Goal: Check status: Check status

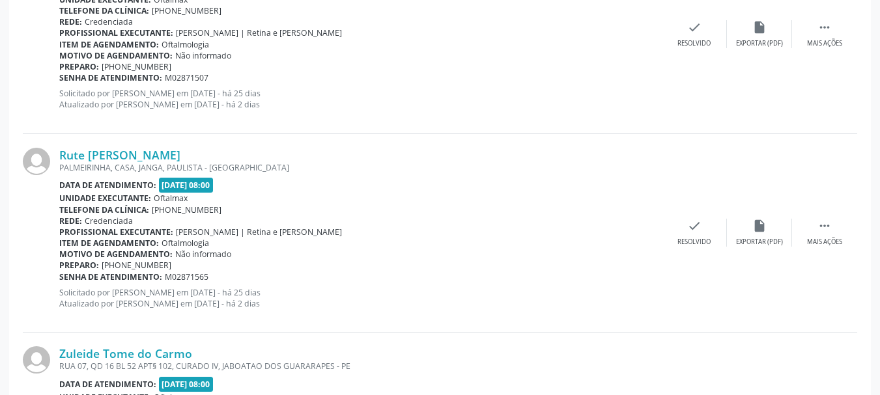
scroll to position [130, 0]
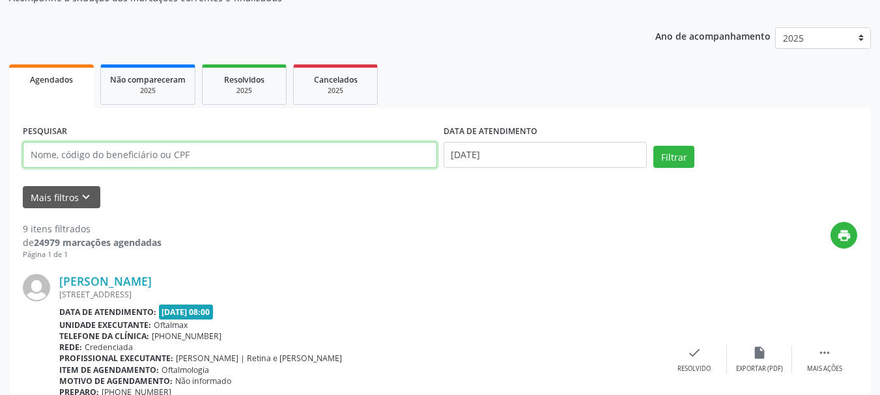
click at [152, 165] on input "text" at bounding box center [230, 155] width 414 height 26
paste input "[PERSON_NAME]"
type input "[PERSON_NAME]"
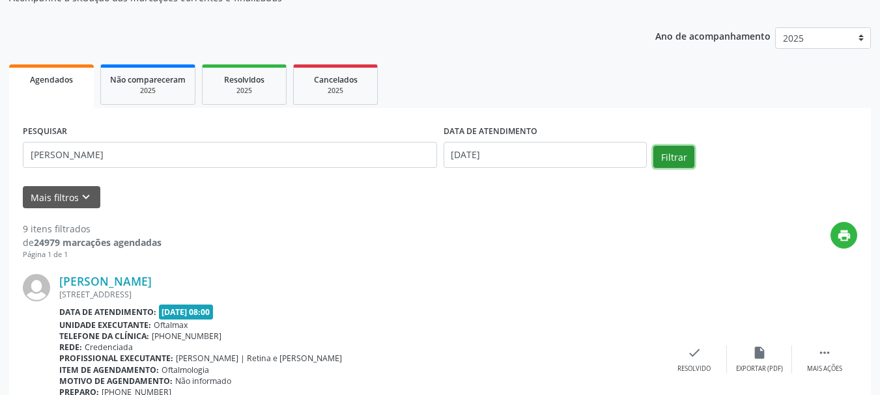
drag, startPoint x: 679, startPoint y: 152, endPoint x: 674, endPoint y: 158, distance: 7.4
click at [679, 153] on button "Filtrar" at bounding box center [673, 157] width 41 height 22
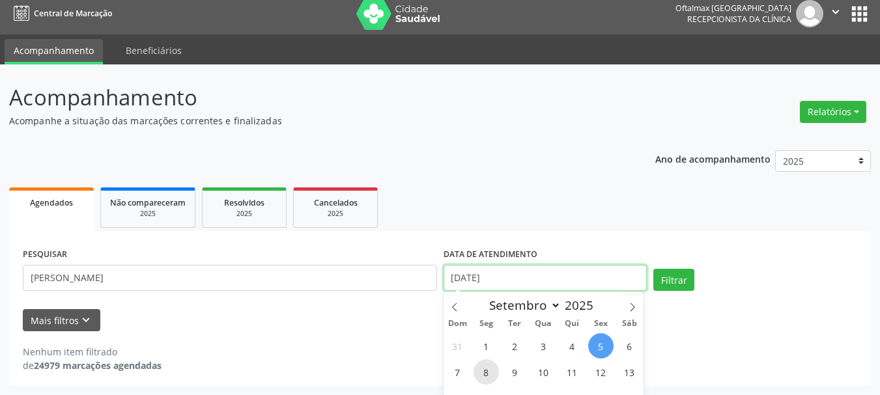
scroll to position [88, 0]
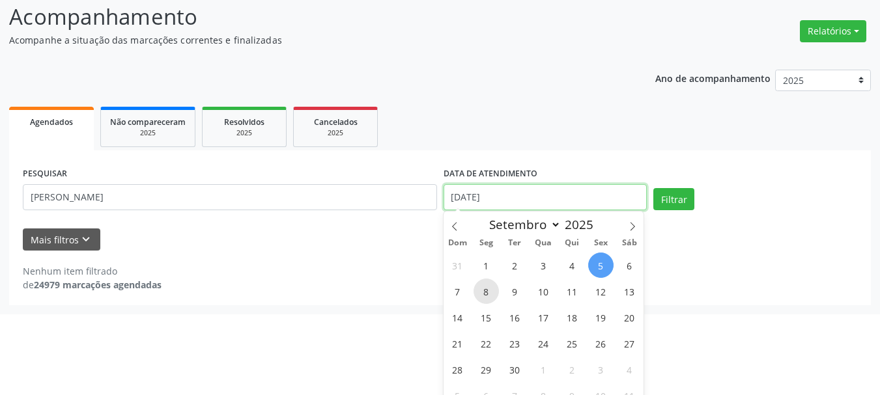
click at [496, 283] on body "Central de Marcação [GEOGRAPHIC_DATA] Recepcionista da clínica  Configurações …" at bounding box center [440, 109] width 880 height 395
click at [517, 294] on span "9" at bounding box center [514, 291] width 25 height 25
type input "[DATE]"
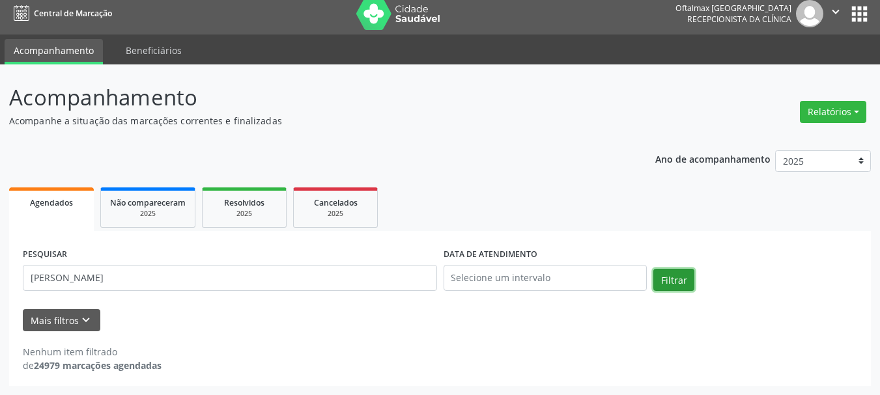
scroll to position [7, 0]
click at [681, 201] on div "Agendados Não compareceram 2025 Resolvidos 2025 Cancelados 2025 PESQUISAR [PERS…" at bounding box center [440, 285] width 862 height 202
click at [675, 279] on button "Filtrar" at bounding box center [673, 280] width 41 height 22
click at [57, 218] on link "Agendados" at bounding box center [51, 210] width 85 height 44
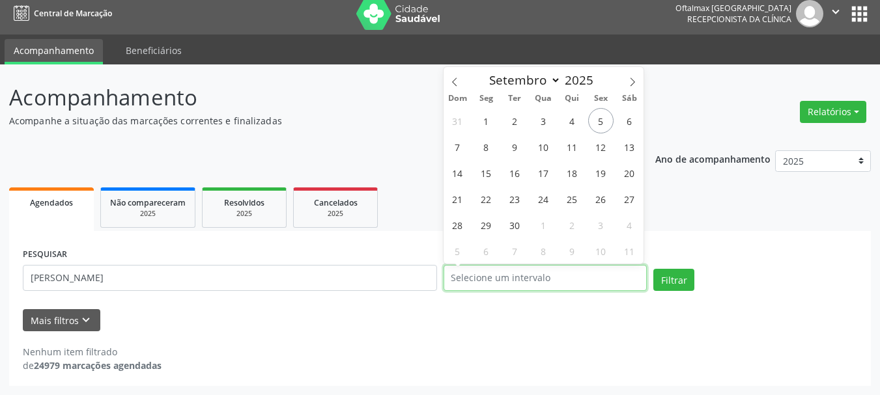
click at [566, 285] on input "text" at bounding box center [546, 278] width 204 height 26
click at [513, 151] on span "9" at bounding box center [514, 146] width 25 height 25
type input "[DATE]"
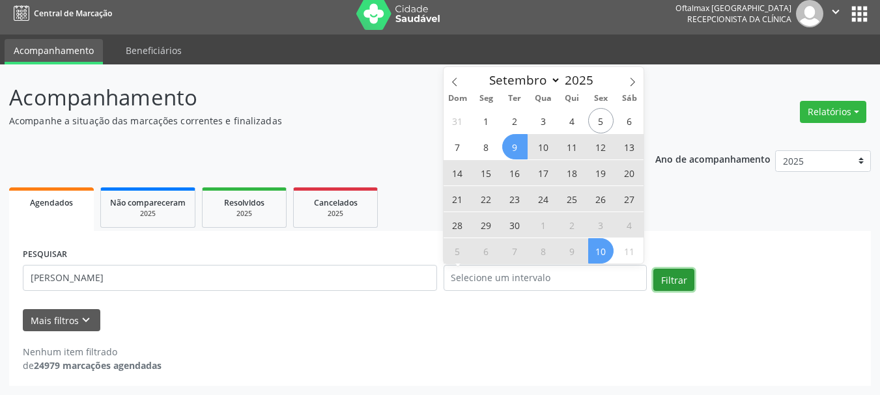
click at [674, 279] on button "Filtrar" at bounding box center [673, 280] width 41 height 22
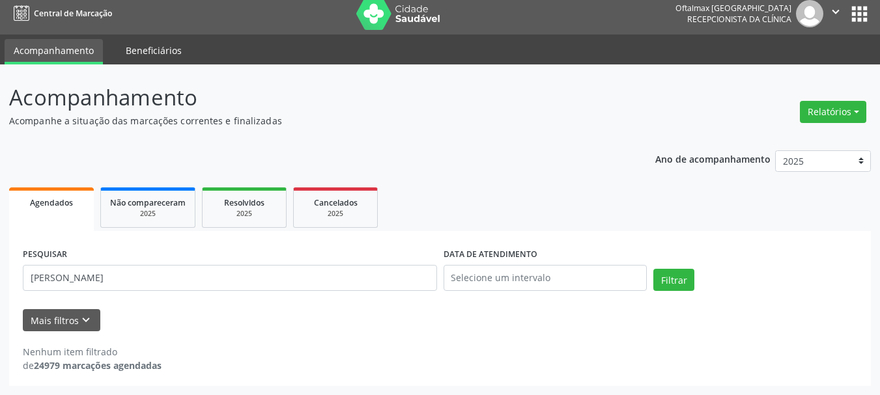
click at [161, 56] on link "Beneficiários" at bounding box center [154, 50] width 74 height 23
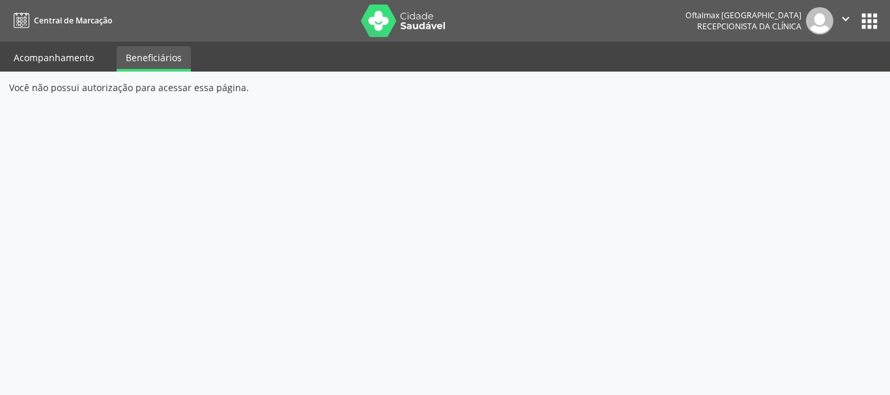
click at [59, 54] on link "Acompanhamento" at bounding box center [54, 57] width 98 height 23
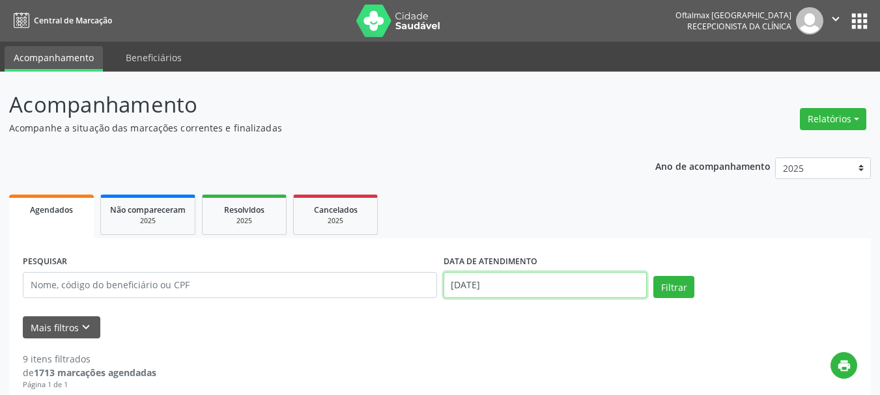
click at [481, 286] on input "[DATE]" at bounding box center [546, 285] width 204 height 26
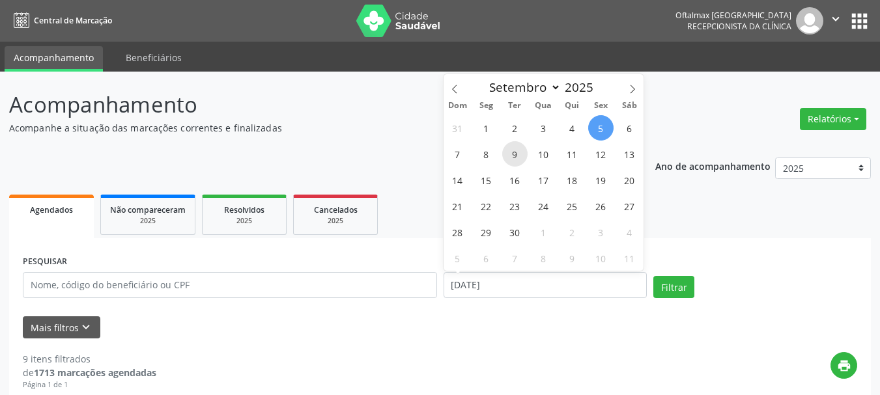
click at [511, 159] on span "9" at bounding box center [514, 153] width 25 height 25
type input "[DATE]"
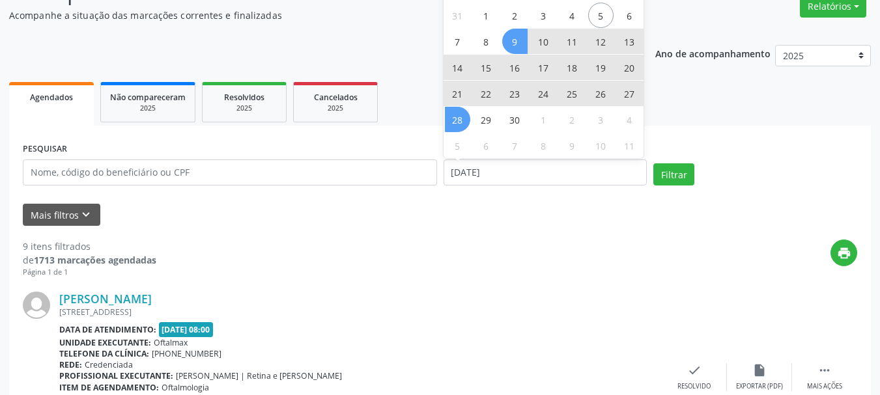
scroll to position [130, 0]
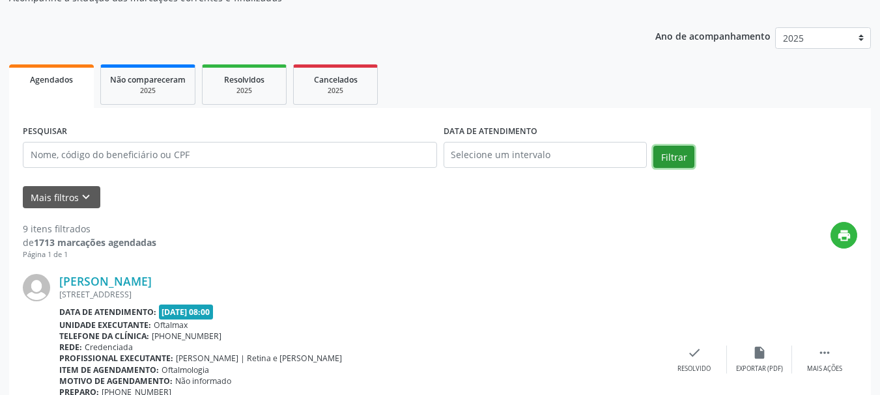
drag, startPoint x: 673, startPoint y: 153, endPoint x: 663, endPoint y: 157, distance: 10.5
click at [672, 153] on button "Filtrar" at bounding box center [673, 157] width 41 height 22
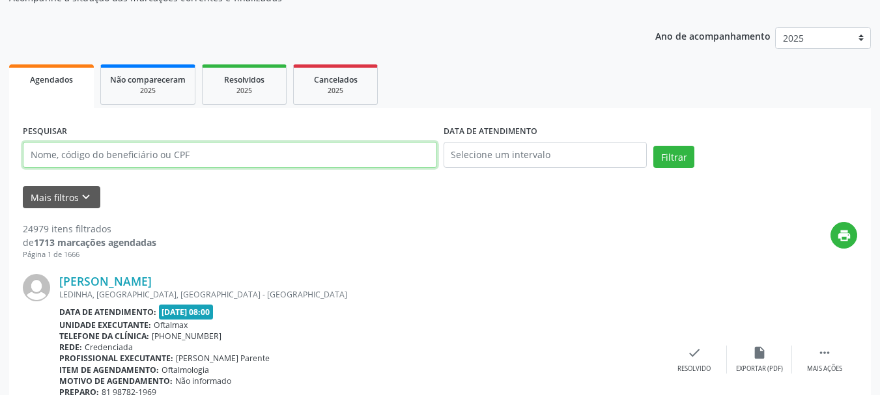
click at [165, 156] on input "text" at bounding box center [230, 155] width 414 height 26
paste input "[PERSON_NAME]"
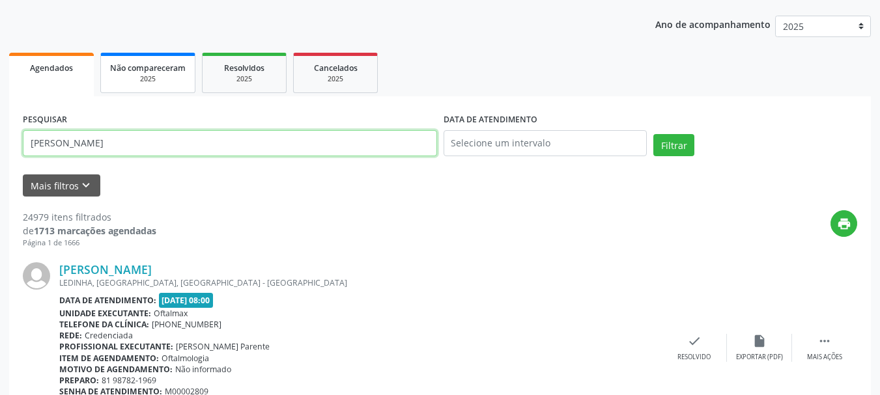
scroll to position [65, 0]
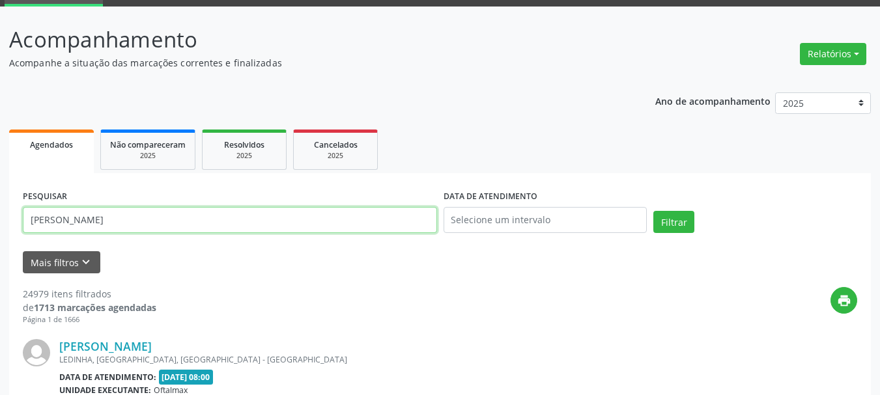
type input "[PERSON_NAME]"
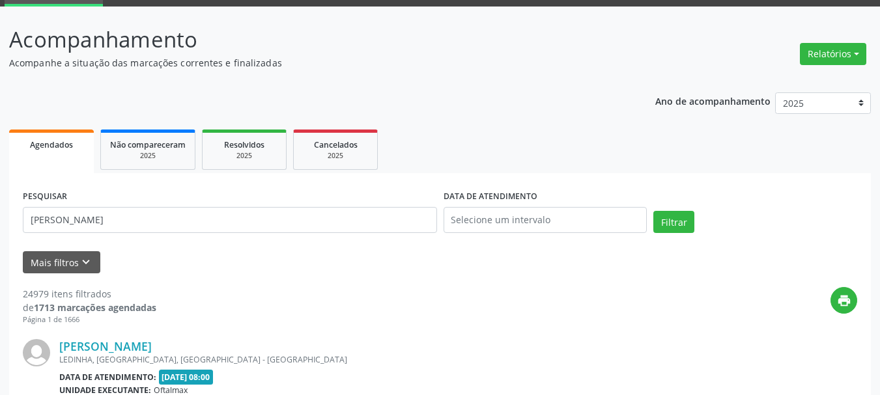
click at [66, 152] on link "Agendados" at bounding box center [51, 152] width 85 height 44
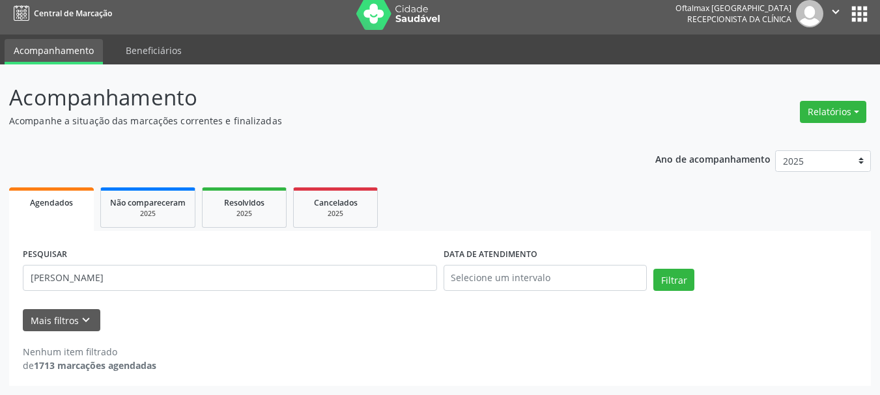
scroll to position [7, 0]
click at [849, 109] on button "Relatórios" at bounding box center [833, 112] width 66 height 22
click at [787, 147] on link "Agendamentos" at bounding box center [797, 140] width 140 height 18
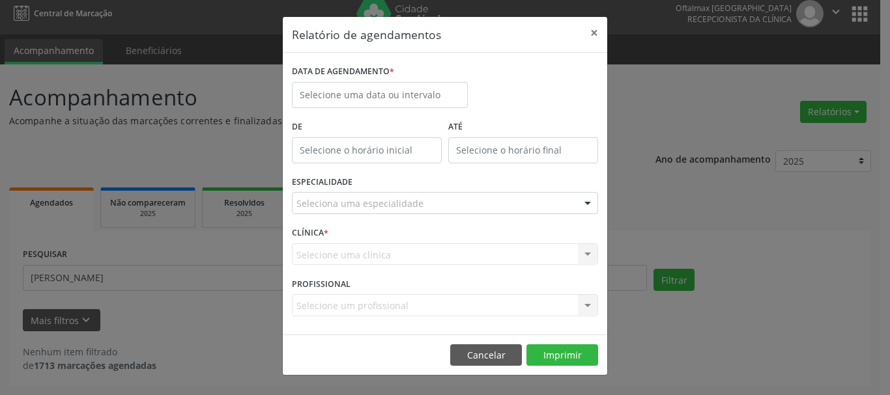
type input "12:00"
click at [343, 154] on input "12:00" at bounding box center [367, 150] width 150 height 26
click at [378, 113] on div "DATA DE AGENDAMENTO *" at bounding box center [380, 89] width 182 height 55
click at [592, 42] on button "×" at bounding box center [594, 33] width 26 height 32
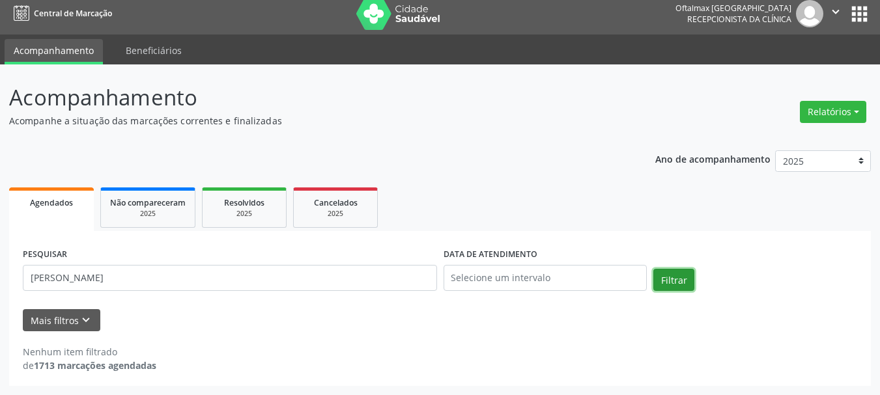
click at [683, 280] on button "Filtrar" at bounding box center [673, 280] width 41 height 22
click at [66, 203] on span "Agendados" at bounding box center [51, 202] width 43 height 11
click at [79, 315] on icon "keyboard_arrow_down" at bounding box center [86, 320] width 14 height 14
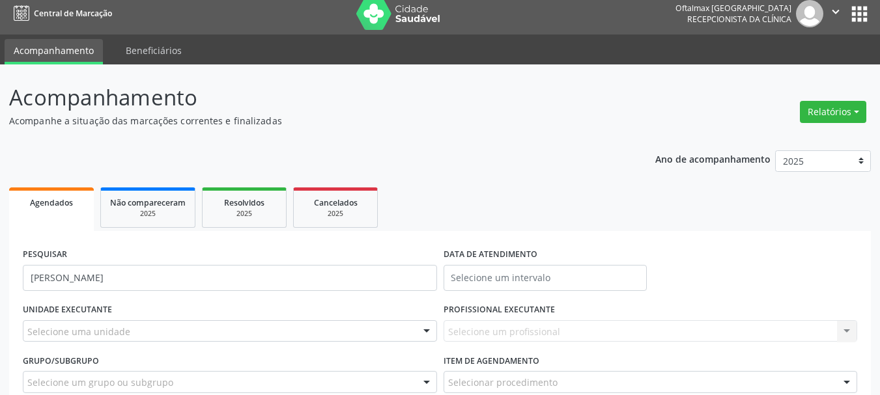
scroll to position [132, 0]
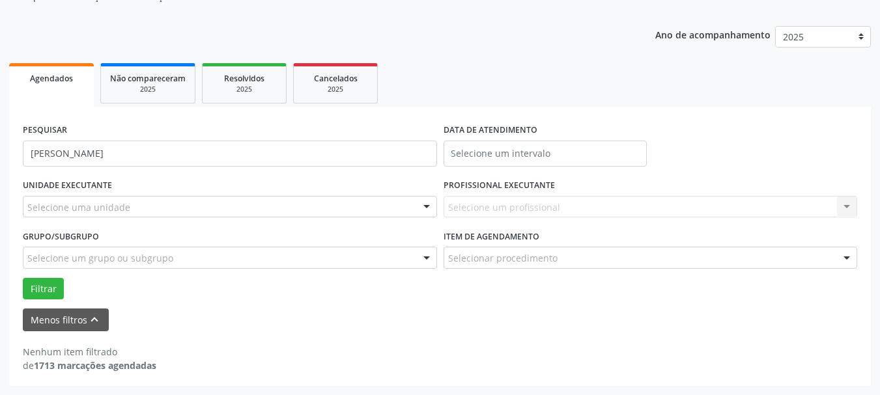
click at [223, 209] on div "Selecione uma unidade" at bounding box center [230, 207] width 414 height 22
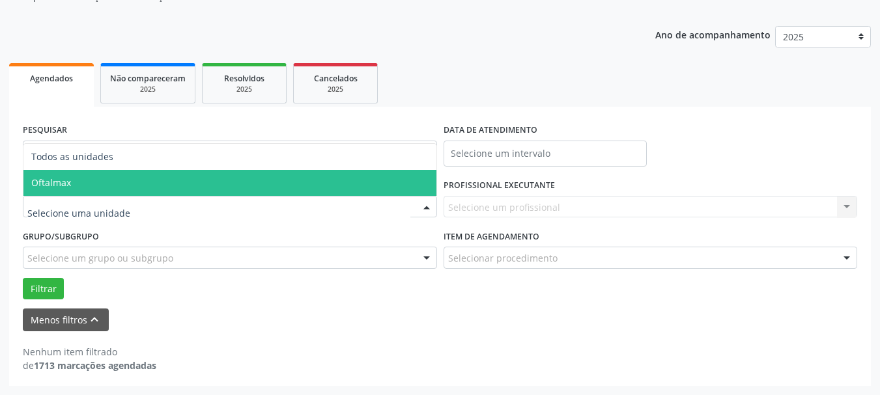
click at [98, 178] on span "Oftalmax" at bounding box center [229, 183] width 413 height 26
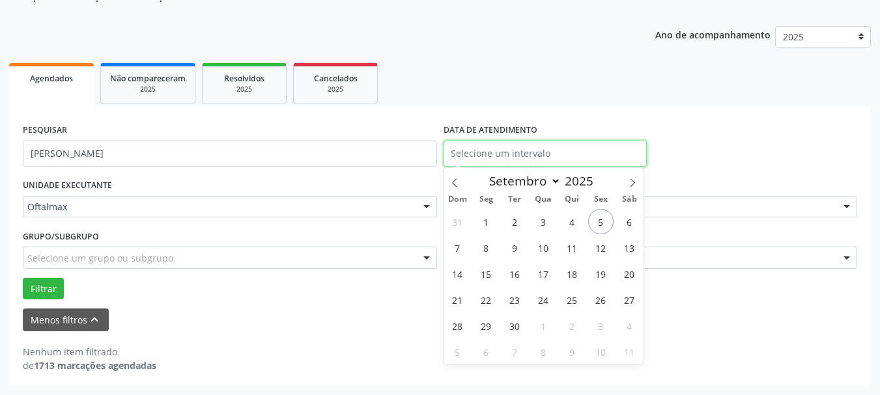
click at [502, 153] on input "text" at bounding box center [546, 154] width 204 height 26
click at [516, 254] on span "9" at bounding box center [514, 247] width 25 height 25
type input "[DATE]"
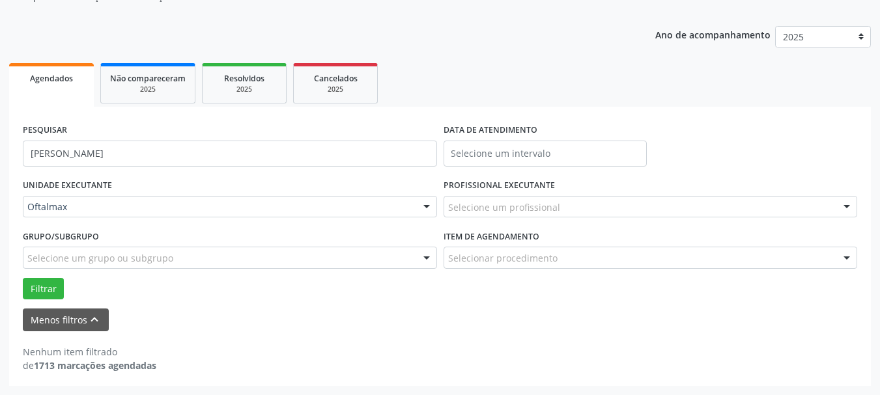
click at [528, 74] on ul "Agendados Não compareceram 2025 Resolvidos 2025 Cancelados 2025" at bounding box center [440, 83] width 862 height 47
click at [520, 152] on input "text" at bounding box center [546, 154] width 204 height 26
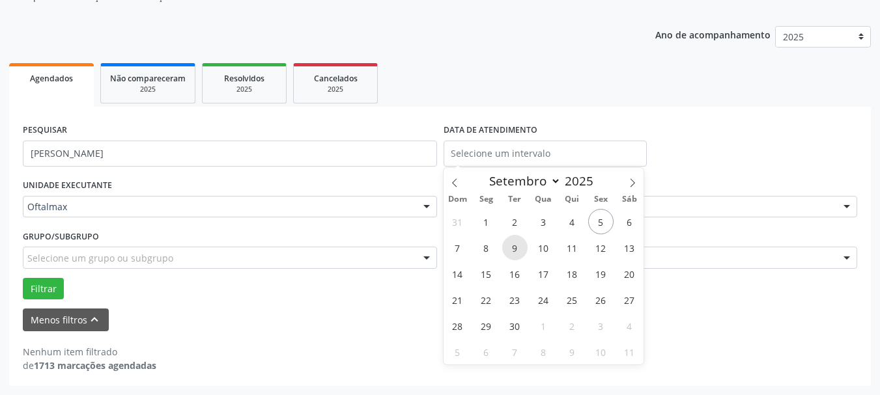
click at [517, 248] on span "9" at bounding box center [514, 247] width 25 height 25
type input "[DATE]"
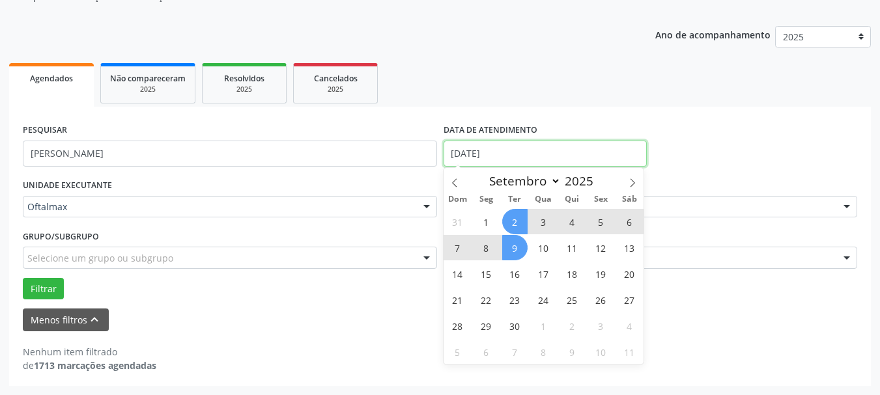
click at [515, 147] on input "[DATE]" at bounding box center [546, 154] width 204 height 26
click at [550, 79] on ul "Agendados Não compareceram 2025 Resolvidos 2025 Cancelados 2025" at bounding box center [440, 83] width 862 height 47
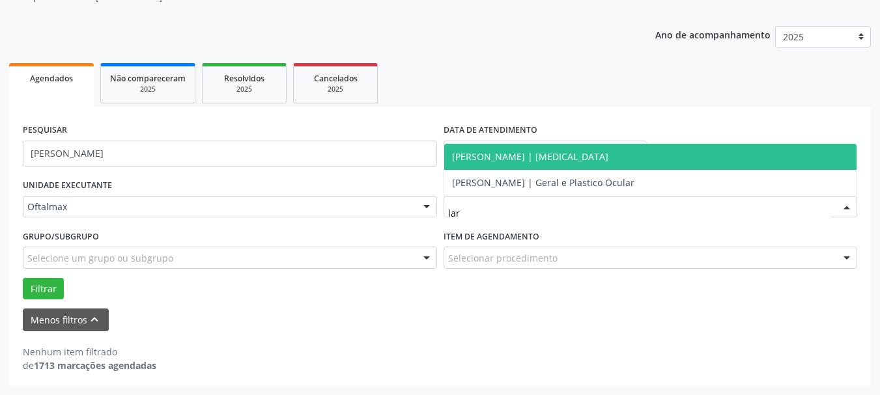
type input "lari"
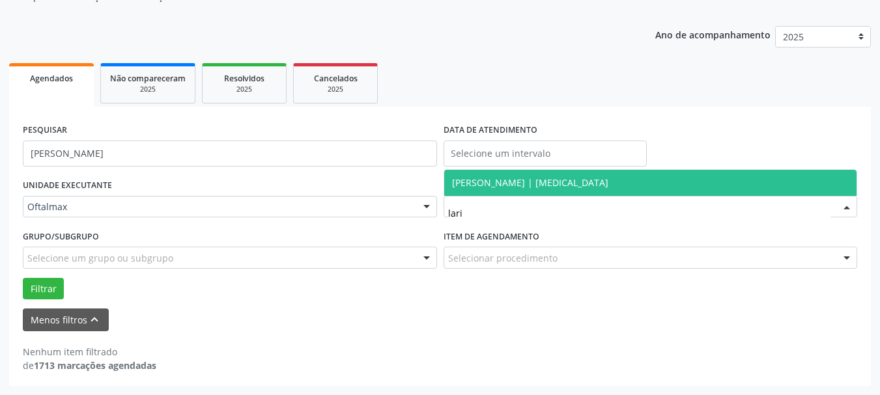
click at [515, 184] on span "[PERSON_NAME] | [MEDICAL_DATA]" at bounding box center [530, 183] width 156 height 12
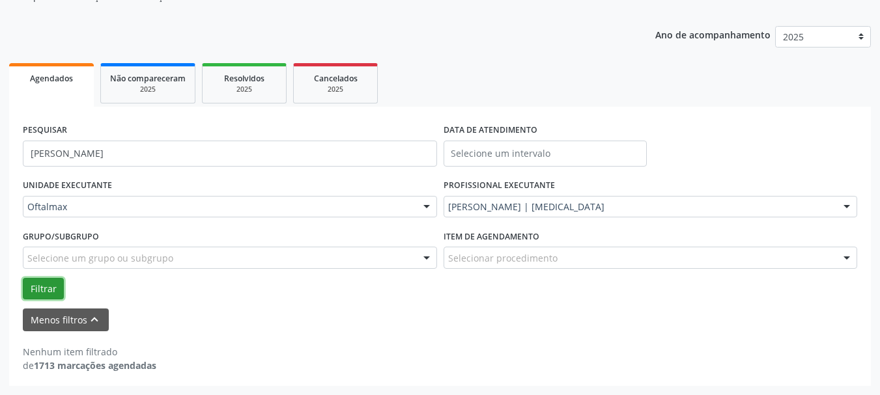
click at [47, 290] on button "Filtrar" at bounding box center [43, 289] width 41 height 22
click at [522, 237] on label "Item de agendamento" at bounding box center [492, 237] width 96 height 20
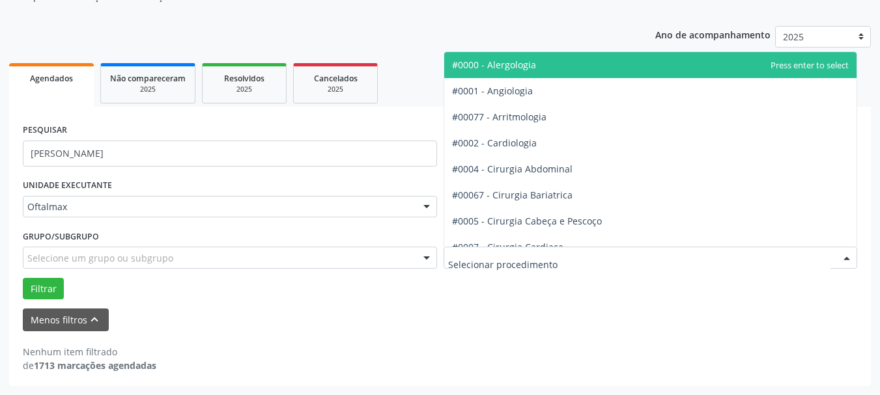
click at [517, 250] on div at bounding box center [651, 258] width 414 height 22
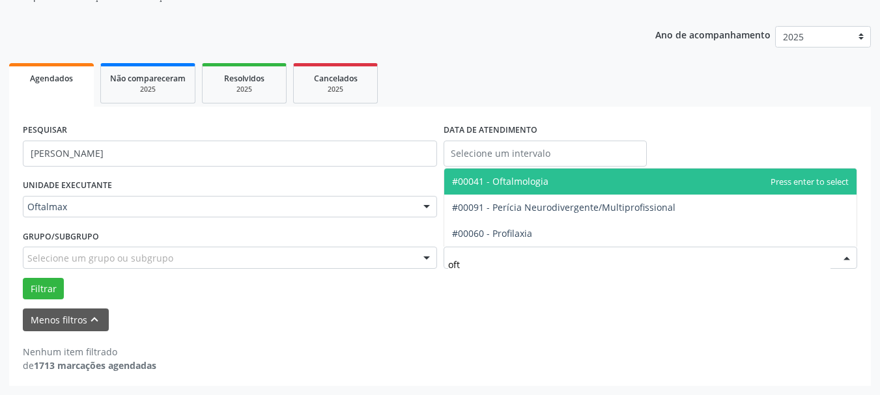
type input "ofta"
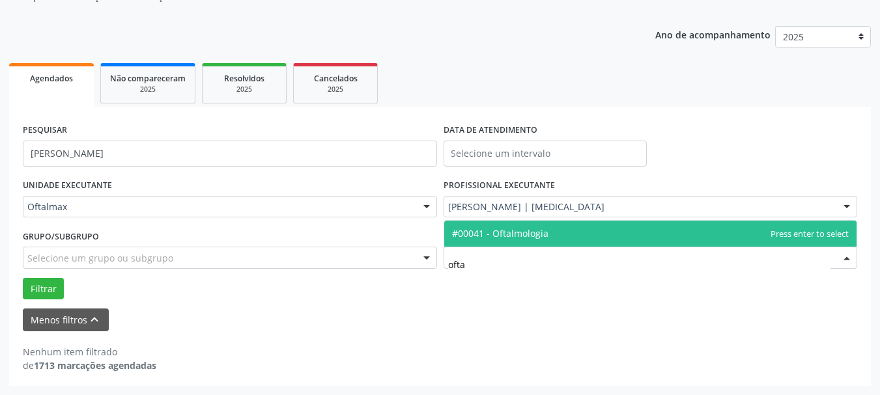
click at [511, 235] on span "#00041 - Oftalmologia" at bounding box center [500, 233] width 96 height 12
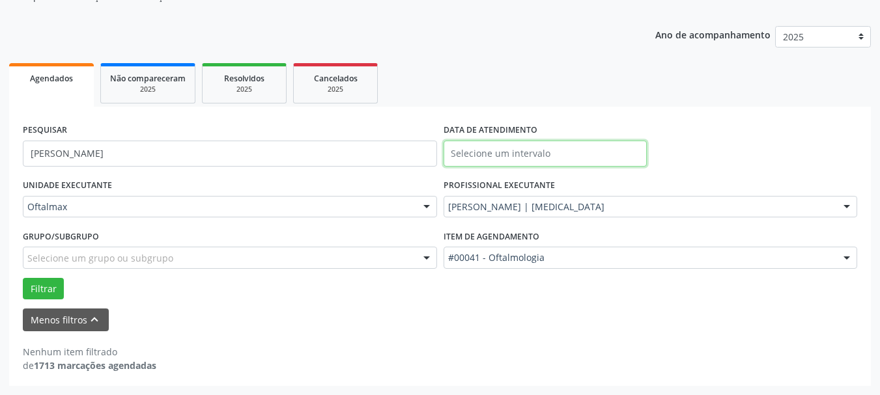
click at [549, 154] on input "text" at bounding box center [546, 154] width 204 height 26
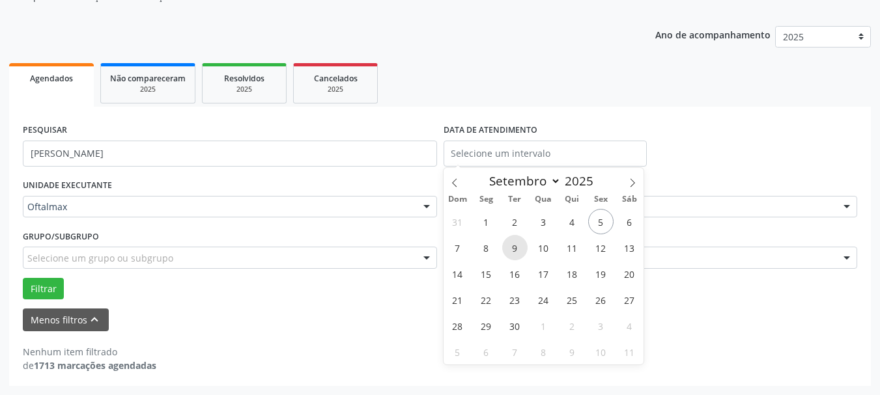
click at [511, 250] on span "9" at bounding box center [514, 247] width 25 height 25
type input "[DATE]"
click at [512, 249] on span "9" at bounding box center [514, 247] width 25 height 25
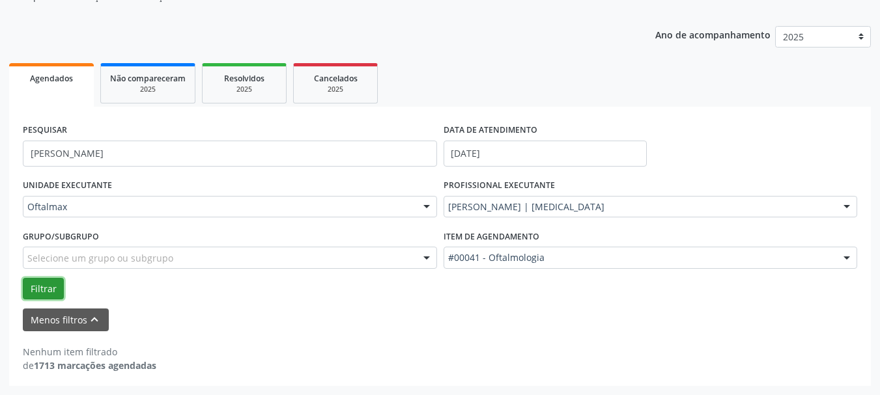
click at [49, 287] on button "Filtrar" at bounding box center [43, 289] width 41 height 22
click at [48, 281] on button "Filtrar" at bounding box center [43, 289] width 41 height 22
click at [162, 81] on span "Não compareceram" at bounding box center [148, 78] width 76 height 11
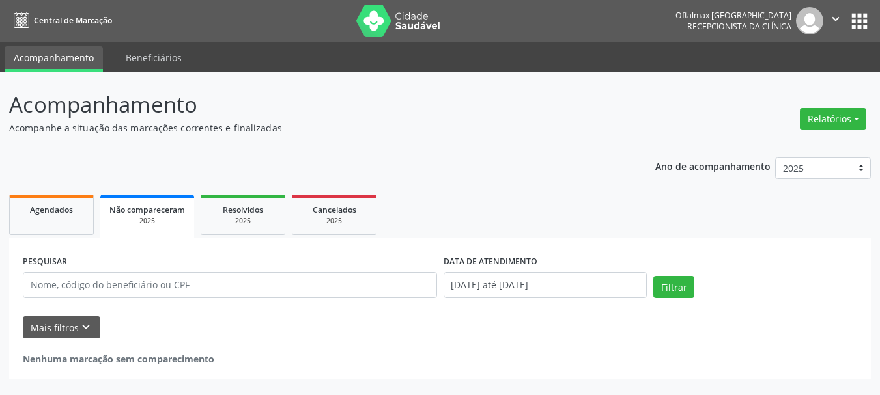
scroll to position [0, 0]
click at [51, 201] on link "Agendados" at bounding box center [51, 215] width 85 height 40
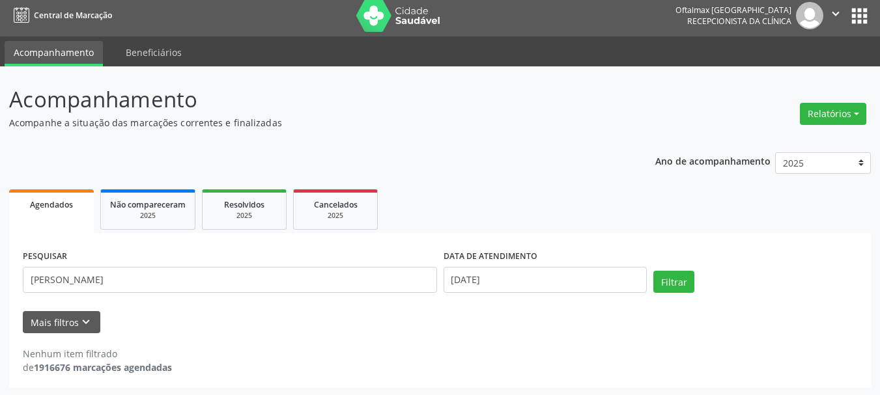
scroll to position [7, 0]
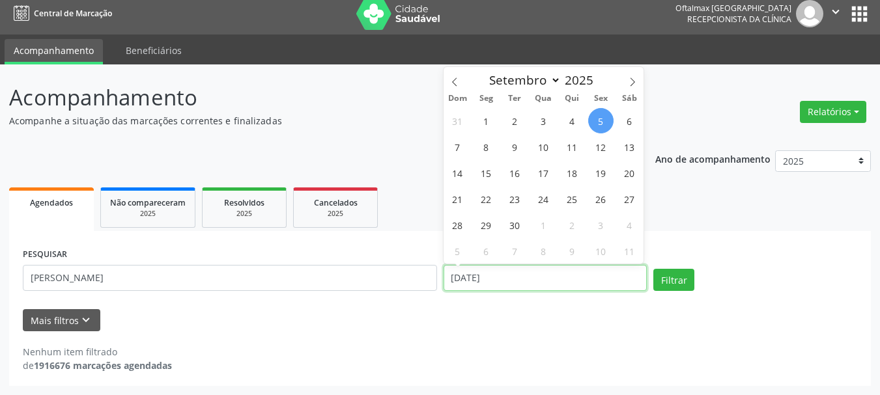
click at [482, 283] on input "[DATE]" at bounding box center [546, 278] width 204 height 26
click at [516, 143] on span "9" at bounding box center [514, 146] width 25 height 25
type input "[DATE]"
click at [516, 143] on span "9" at bounding box center [514, 146] width 25 height 25
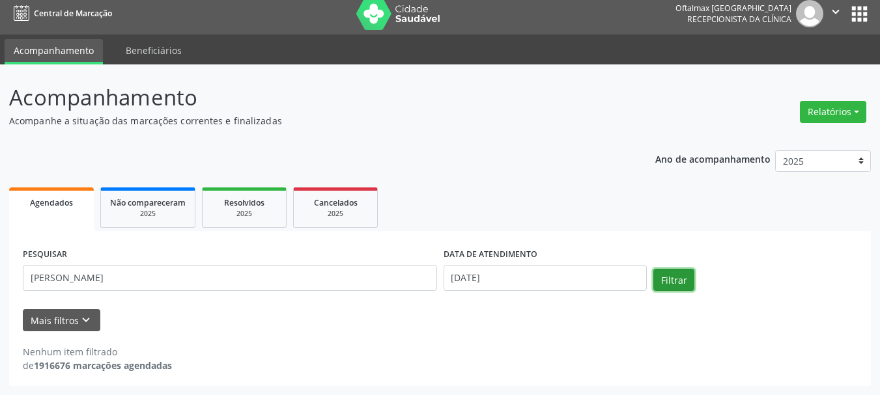
click at [681, 272] on button "Filtrar" at bounding box center [673, 280] width 41 height 22
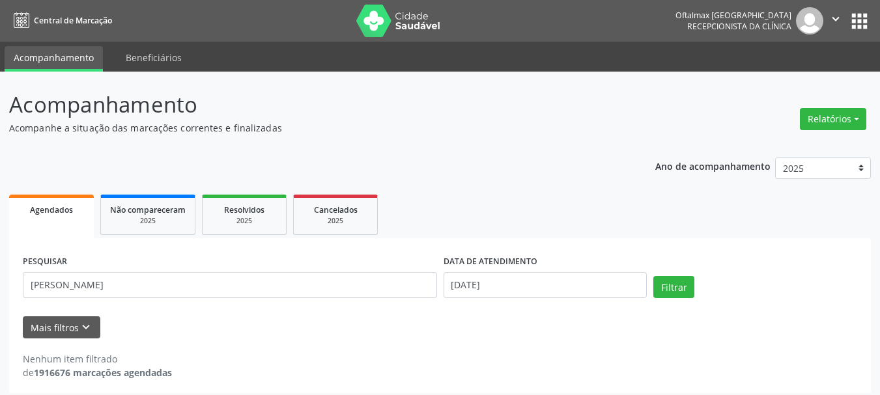
click at [72, 206] on span "Agendados" at bounding box center [51, 210] width 43 height 11
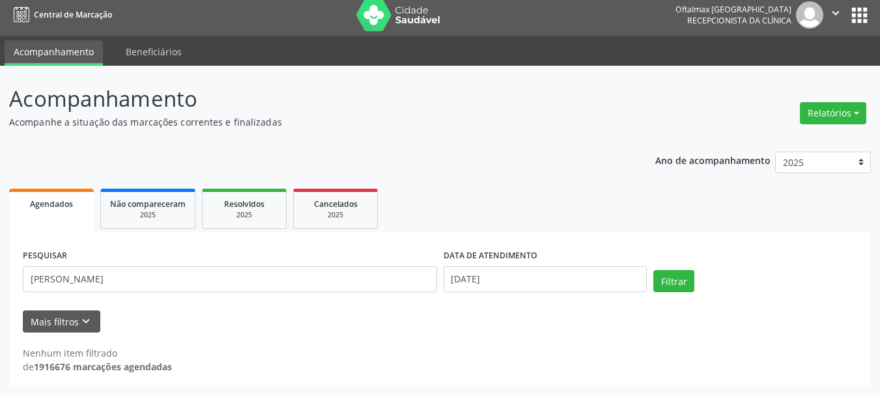
scroll to position [7, 0]
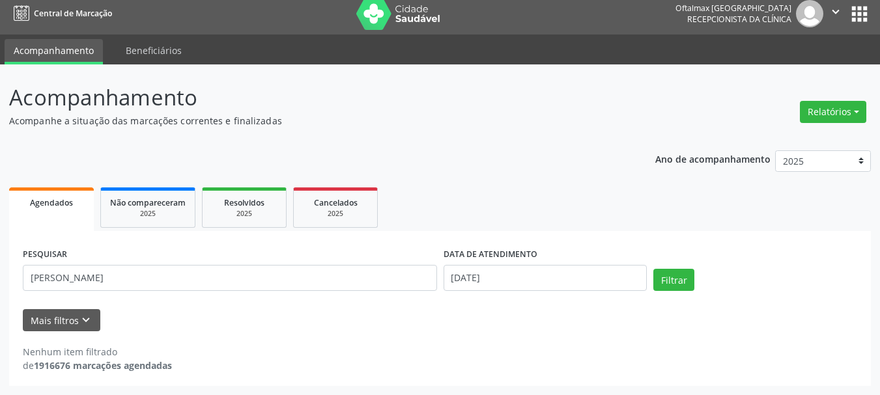
drag, startPoint x: 748, startPoint y: 1, endPoint x: 392, endPoint y: 163, distance: 391.7
click at [392, 163] on div "Ano de acompanhamento 2025 2024 2023 2022 2021 Agendados Não compareceram 2025 …" at bounding box center [440, 264] width 862 height 246
click at [515, 275] on input "[DATE]" at bounding box center [546, 278] width 204 height 26
click at [475, 335] on div "Nenhum item filtrado de 1916676 marcações agendadas" at bounding box center [440, 352] width 834 height 41
click at [664, 277] on button "Filtrar" at bounding box center [673, 280] width 41 height 22
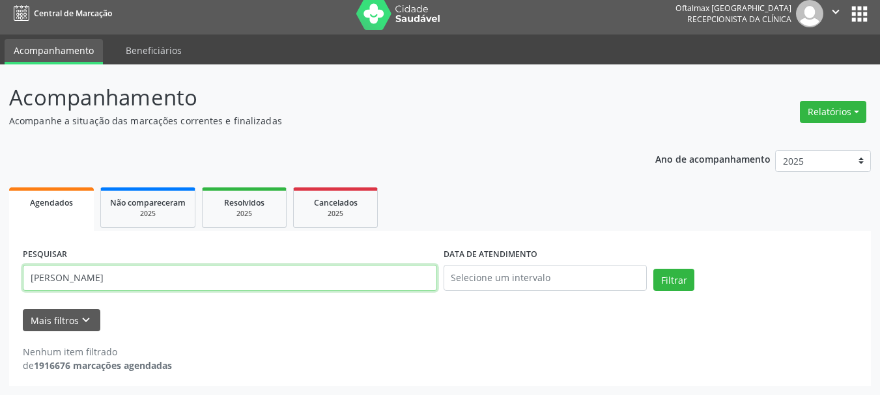
click at [78, 279] on input "[PERSON_NAME]" at bounding box center [230, 278] width 414 height 26
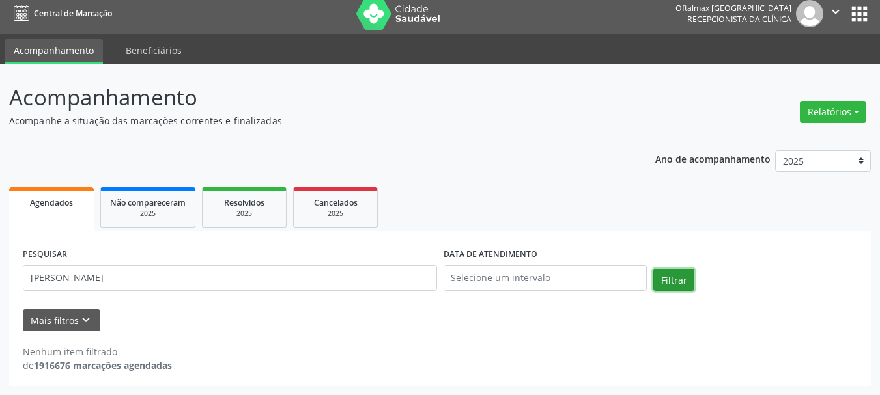
click at [670, 281] on button "Filtrar" at bounding box center [673, 280] width 41 height 22
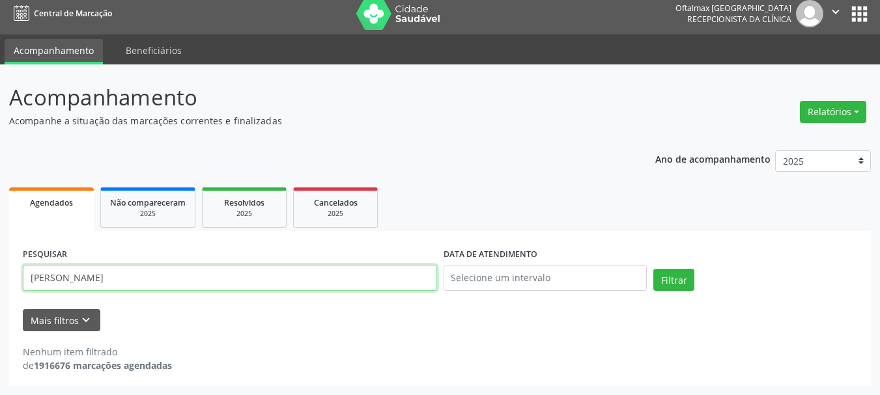
click at [69, 279] on input "[PERSON_NAME]" at bounding box center [230, 278] width 414 height 26
type input "[PERSON_NAME]"
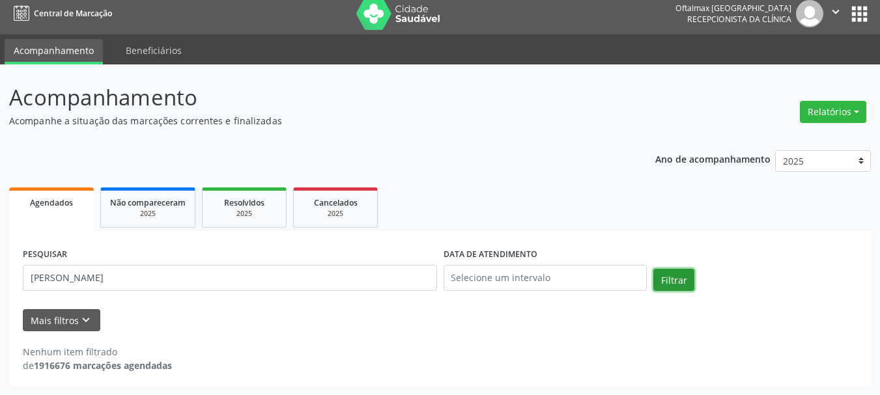
click at [672, 279] on button "Filtrar" at bounding box center [673, 280] width 41 height 22
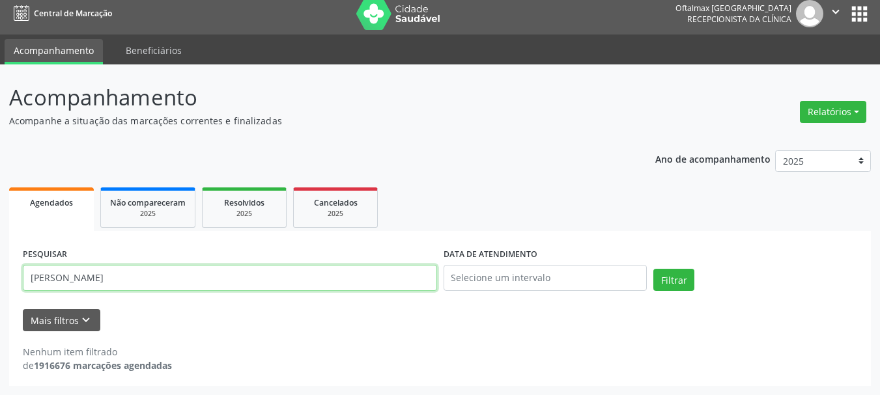
drag, startPoint x: 197, startPoint y: 280, endPoint x: 0, endPoint y: 371, distance: 217.4
click at [0, 368] on div "Acompanhamento Acompanhe a situação das marcações correntes e finalizadas Relat…" at bounding box center [440, 229] width 880 height 331
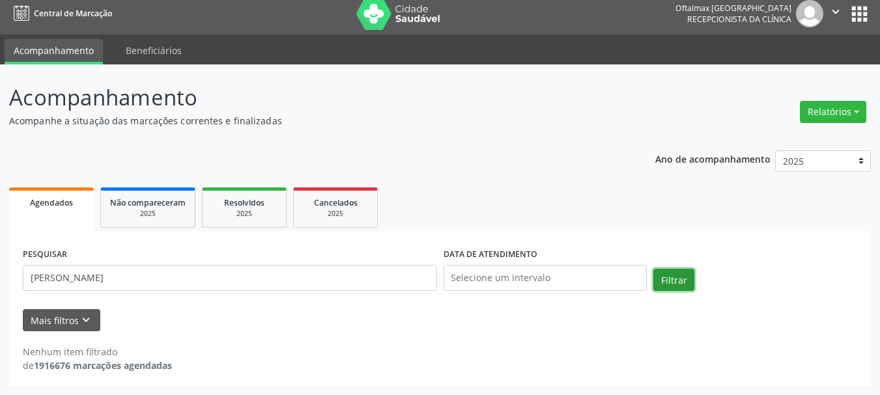
click at [687, 281] on button "Filtrar" at bounding box center [673, 280] width 41 height 22
drag, startPoint x: 180, startPoint y: 263, endPoint x: 182, endPoint y: 275, distance: 11.9
click at [181, 266] on div "PESQUISAR [PERSON_NAME]" at bounding box center [230, 272] width 421 height 55
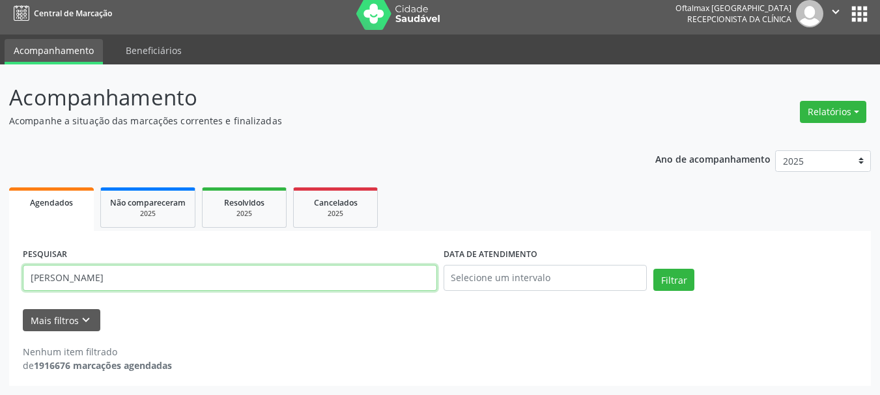
click at [190, 276] on input "[PERSON_NAME]" at bounding box center [230, 278] width 414 height 26
type input "E"
click at [158, 276] on input "text" at bounding box center [230, 278] width 414 height 26
paste input "[PERSON_NAME] [PERSON_NAME]"
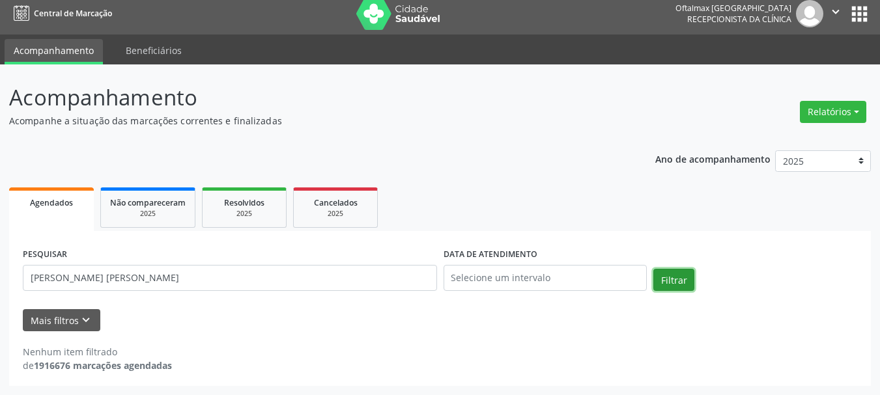
drag, startPoint x: 681, startPoint y: 280, endPoint x: 606, endPoint y: 261, distance: 77.4
click at [679, 279] on button "Filtrar" at bounding box center [673, 280] width 41 height 22
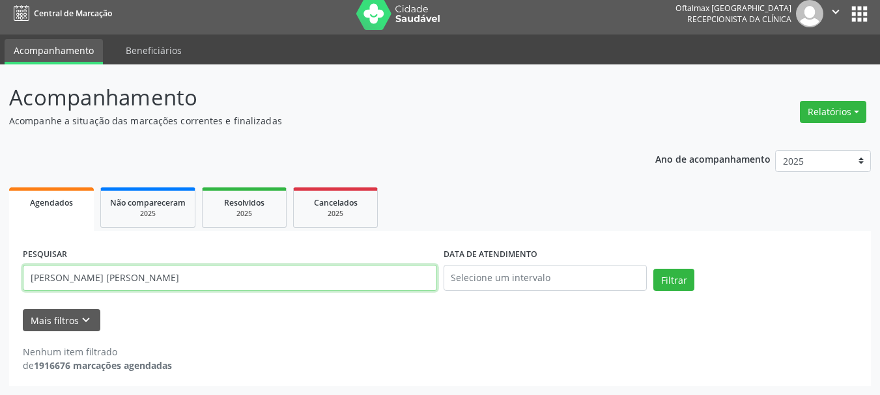
click at [279, 272] on input "[PERSON_NAME] [PERSON_NAME]" at bounding box center [230, 278] width 414 height 26
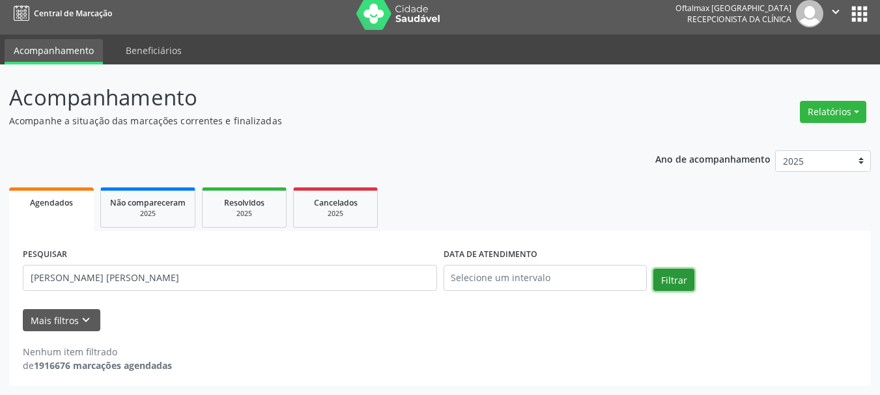
click at [670, 284] on button "Filtrar" at bounding box center [673, 280] width 41 height 22
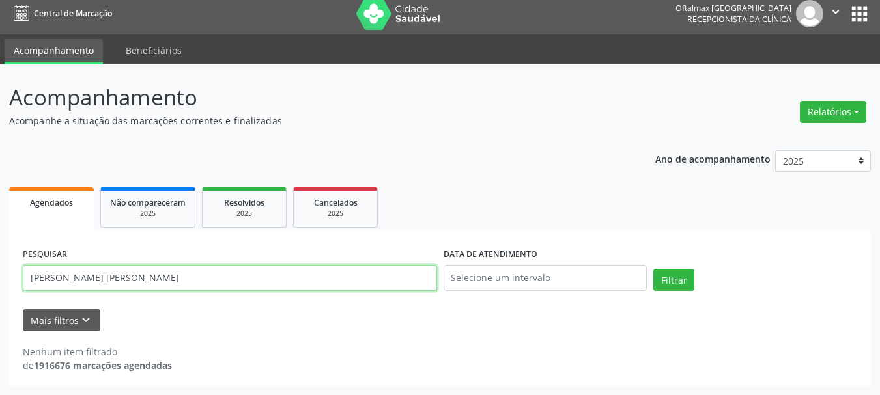
click at [228, 287] on input "[PERSON_NAME] [PERSON_NAME]" at bounding box center [230, 278] width 414 height 26
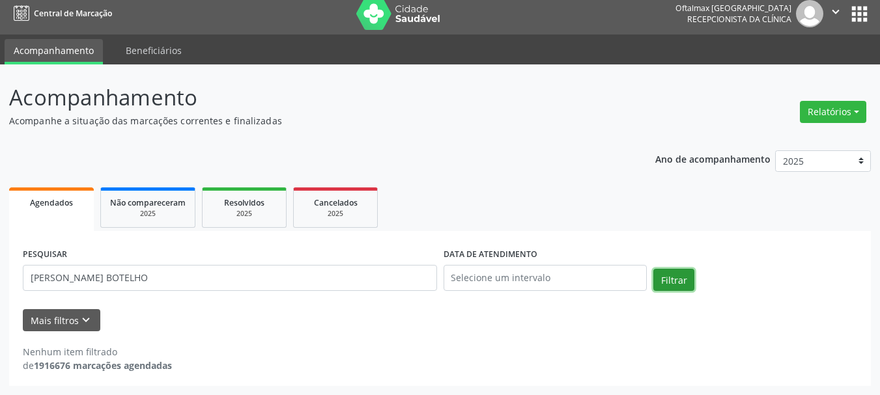
click at [666, 285] on button "Filtrar" at bounding box center [673, 280] width 41 height 22
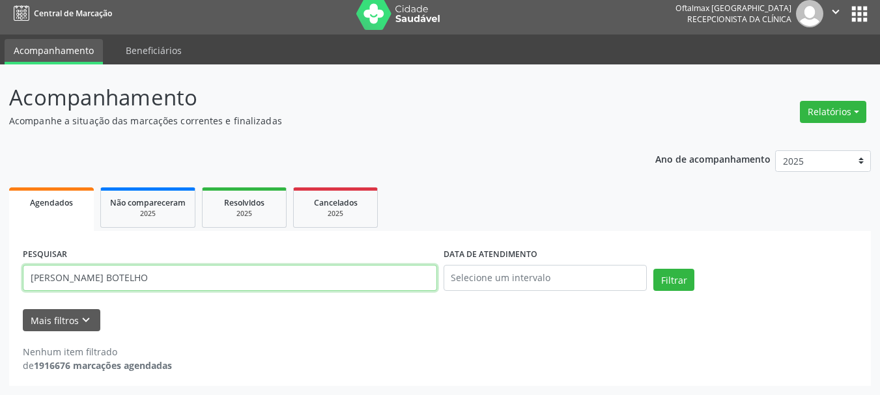
click at [180, 281] on input "[PERSON_NAME] BOTELHO" at bounding box center [230, 278] width 414 height 26
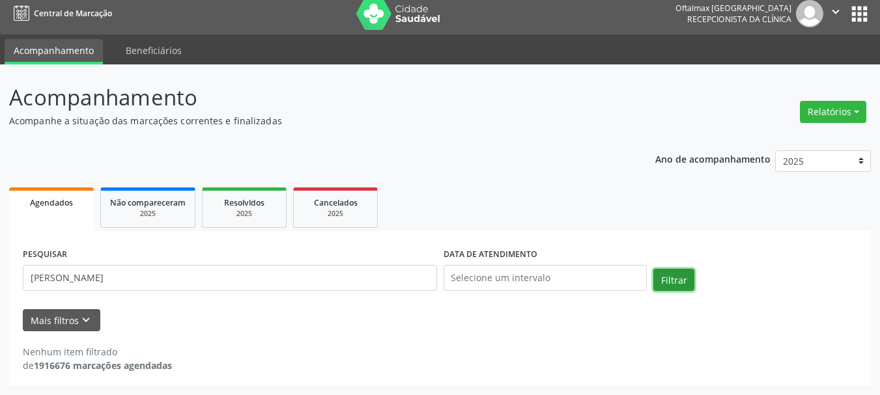
click at [679, 285] on button "Filtrar" at bounding box center [673, 280] width 41 height 22
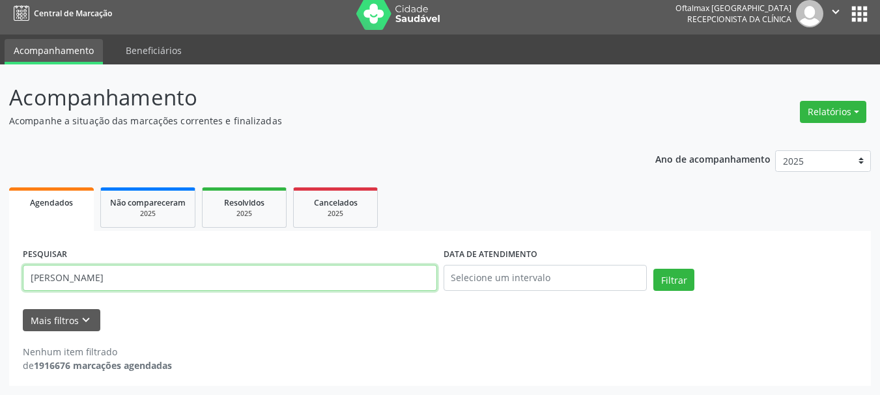
click at [150, 286] on input "[PERSON_NAME]" at bounding box center [230, 278] width 414 height 26
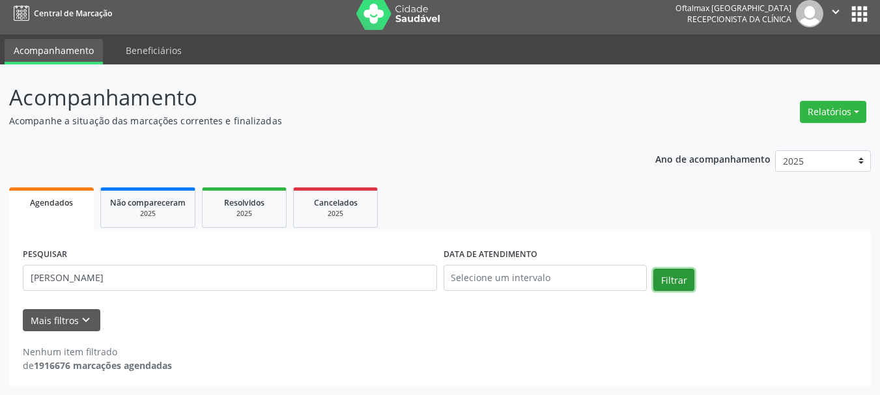
click at [679, 278] on button "Filtrar" at bounding box center [673, 280] width 41 height 22
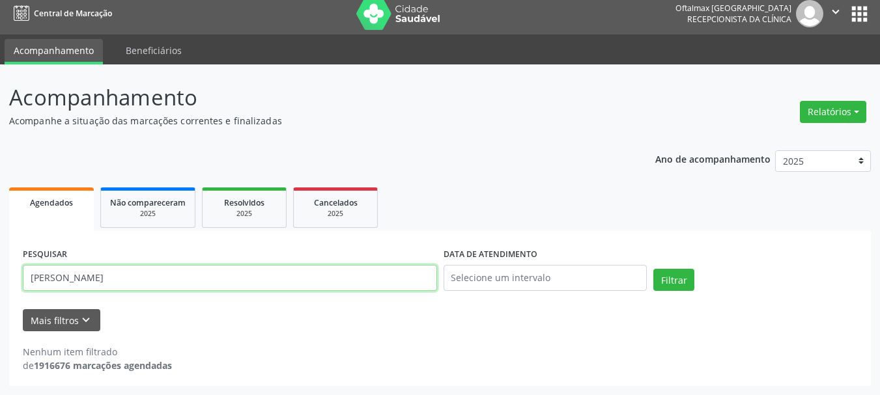
click at [88, 280] on input "[PERSON_NAME]" at bounding box center [230, 278] width 414 height 26
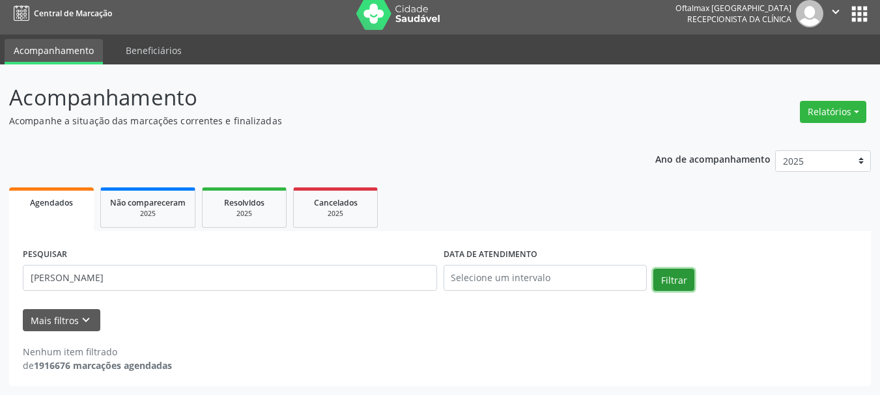
click at [664, 278] on button "Filtrar" at bounding box center [673, 280] width 41 height 22
click at [70, 320] on button "Mais filtros keyboard_arrow_down" at bounding box center [62, 320] width 78 height 23
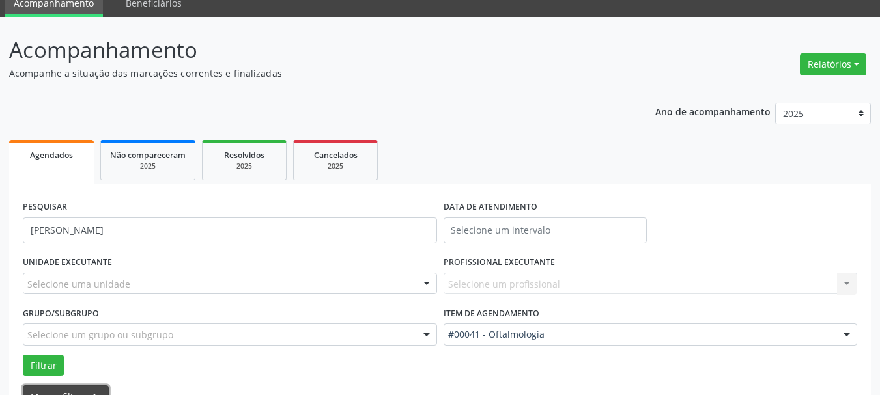
scroll to position [132, 0]
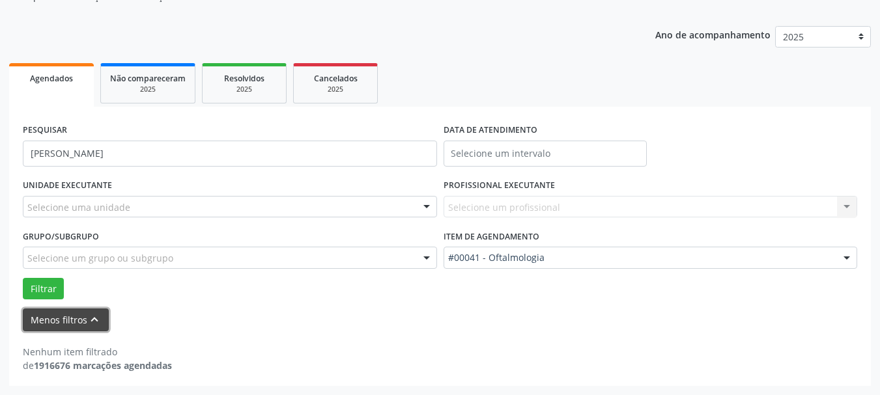
click at [83, 319] on button "Menos filtros keyboard_arrow_up" at bounding box center [66, 320] width 86 height 23
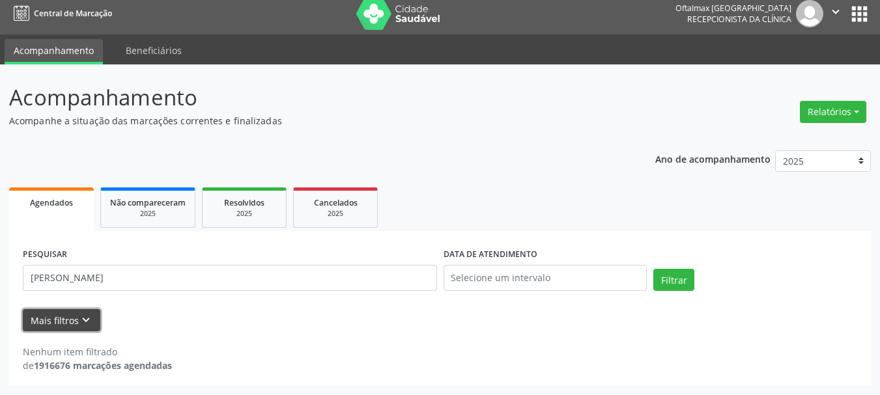
scroll to position [7, 0]
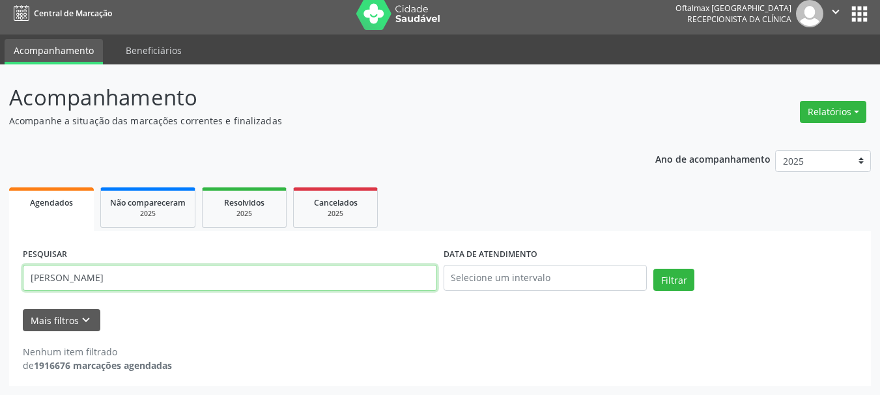
click at [115, 281] on input "[PERSON_NAME]" at bounding box center [230, 278] width 414 height 26
type input "P"
paste input "[PERSON_NAME]"
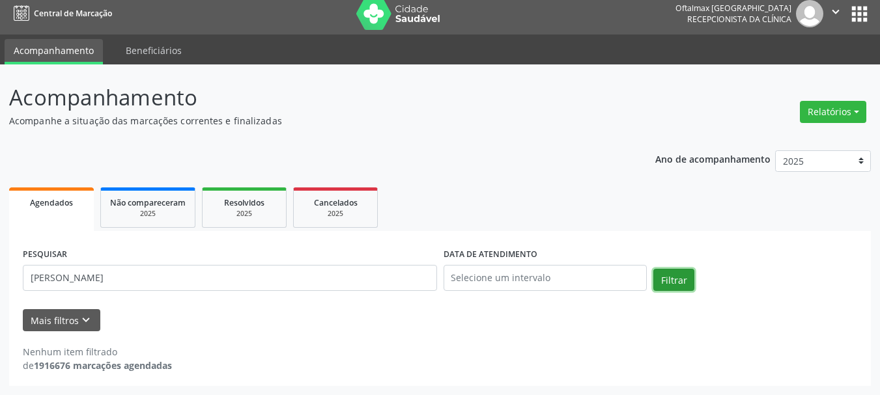
click at [672, 278] on button "Filtrar" at bounding box center [673, 280] width 41 height 22
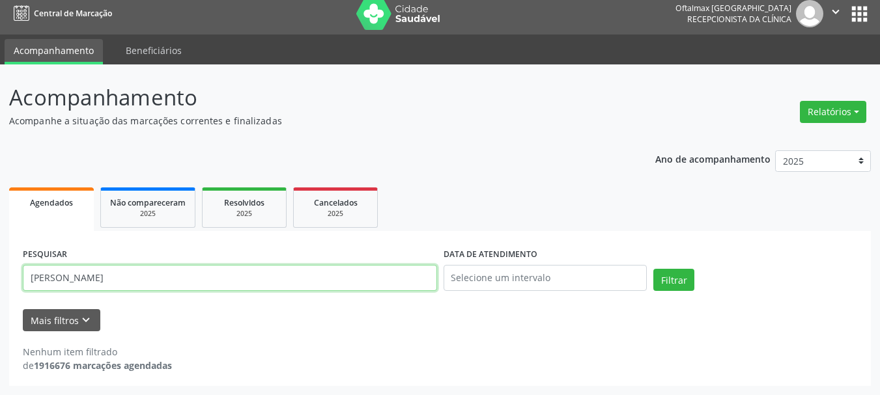
click at [120, 281] on input "[PERSON_NAME]" at bounding box center [230, 278] width 414 height 26
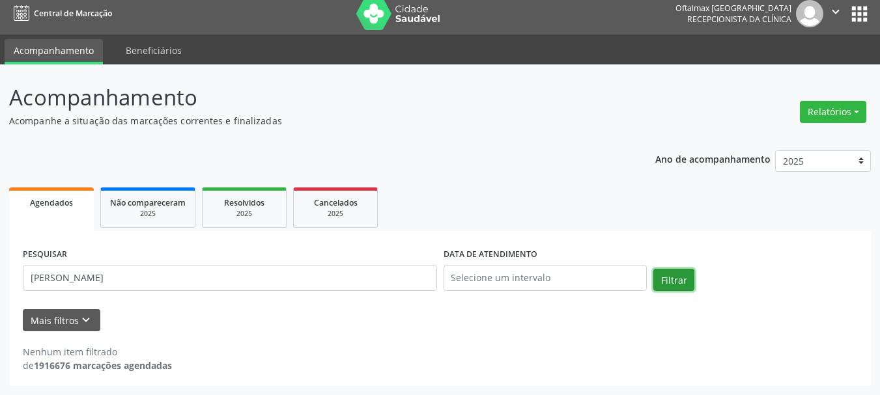
click at [677, 284] on button "Filtrar" at bounding box center [673, 280] width 41 height 22
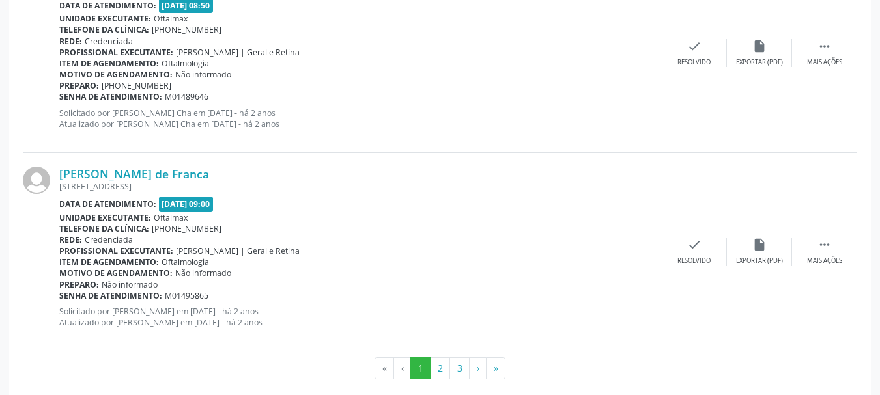
scroll to position [3039, 0]
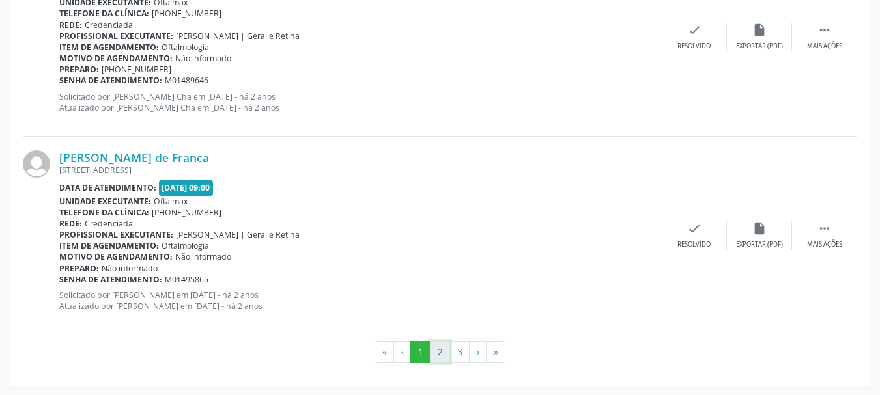
click at [438, 350] on button "2" at bounding box center [440, 352] width 20 height 22
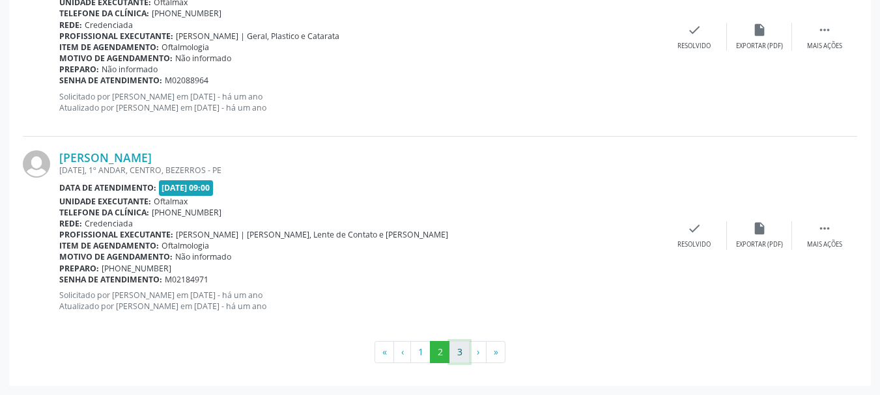
click at [457, 354] on button "3" at bounding box center [459, 352] width 20 height 22
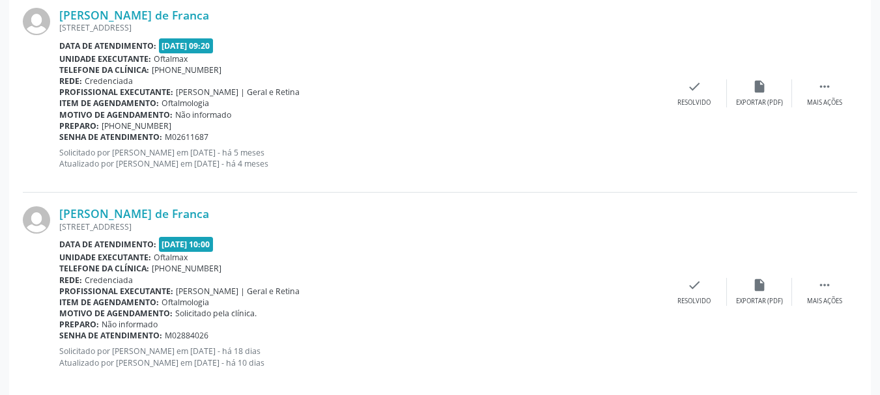
scroll to position [851, 0]
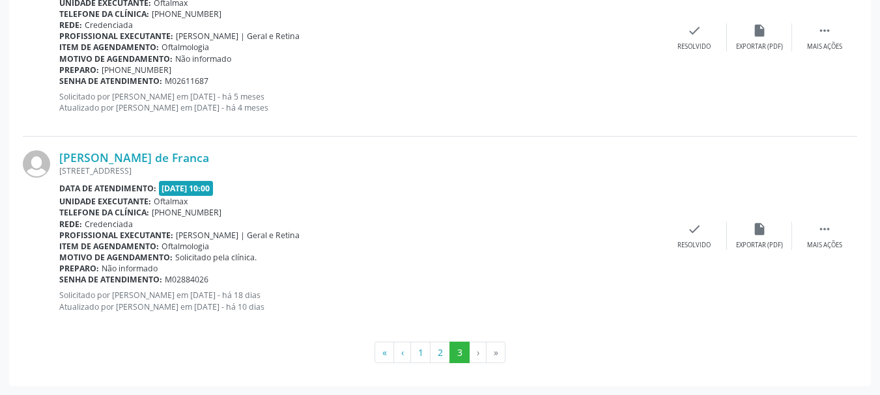
click at [483, 355] on li "›" at bounding box center [478, 353] width 17 height 22
click at [476, 354] on li "›" at bounding box center [478, 353] width 17 height 22
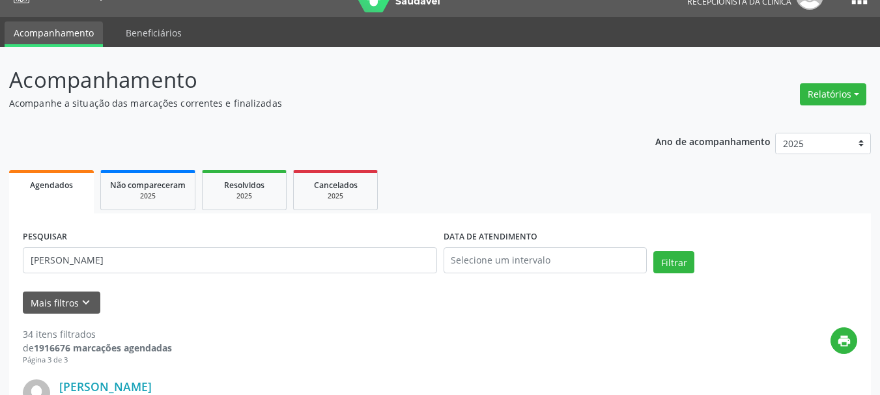
scroll to position [0, 0]
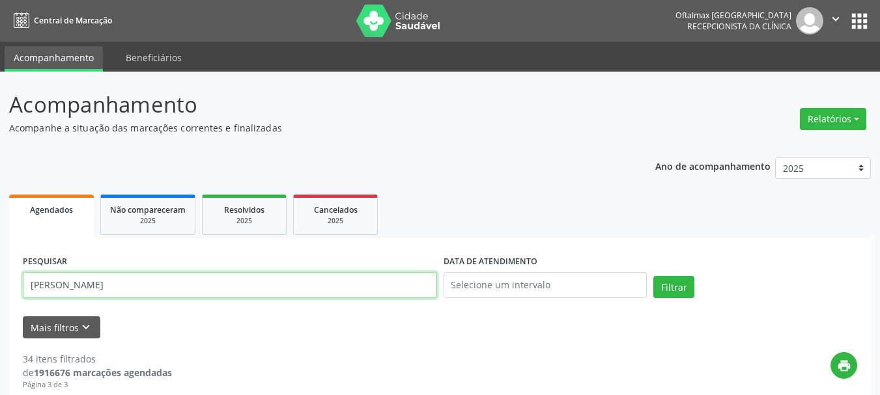
click at [118, 283] on input "[PERSON_NAME]" at bounding box center [230, 285] width 414 height 26
type input "ELIZABETE"
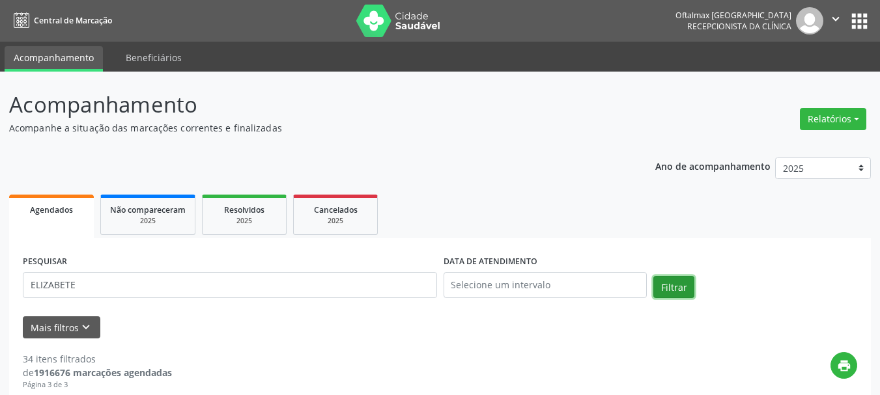
click at [662, 289] on button "Filtrar" at bounding box center [673, 287] width 41 height 22
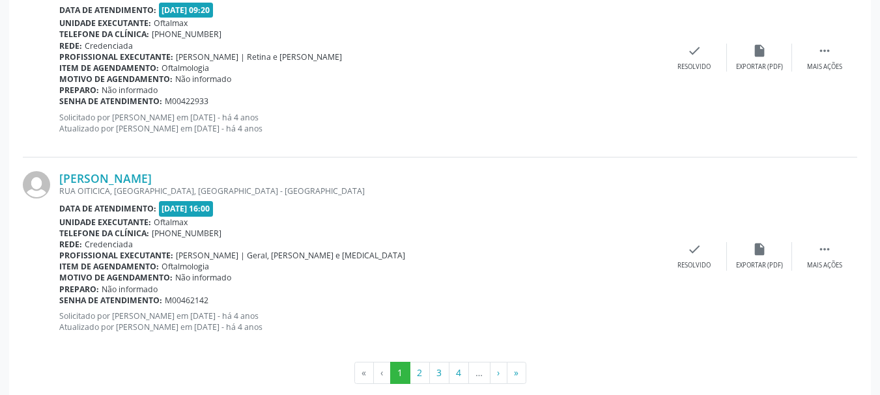
scroll to position [3039, 0]
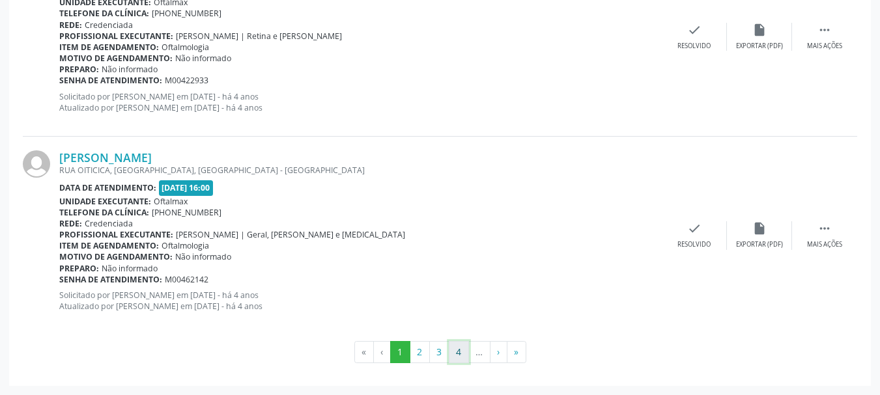
click at [462, 355] on button "4" at bounding box center [459, 352] width 20 height 22
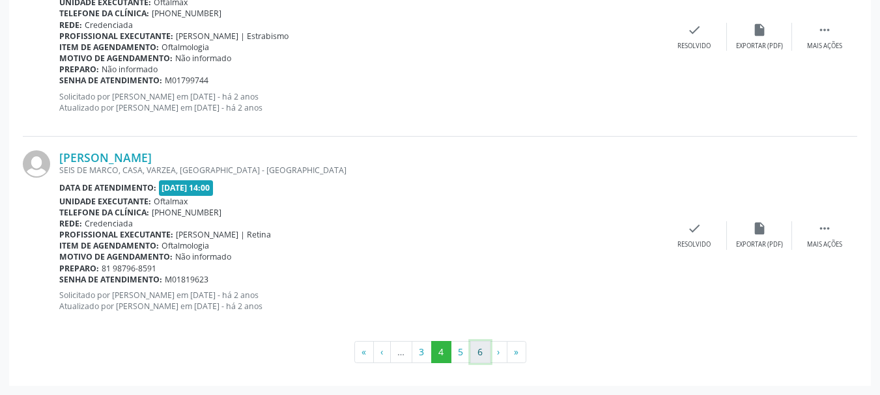
click at [482, 355] on button "6" at bounding box center [480, 352] width 20 height 22
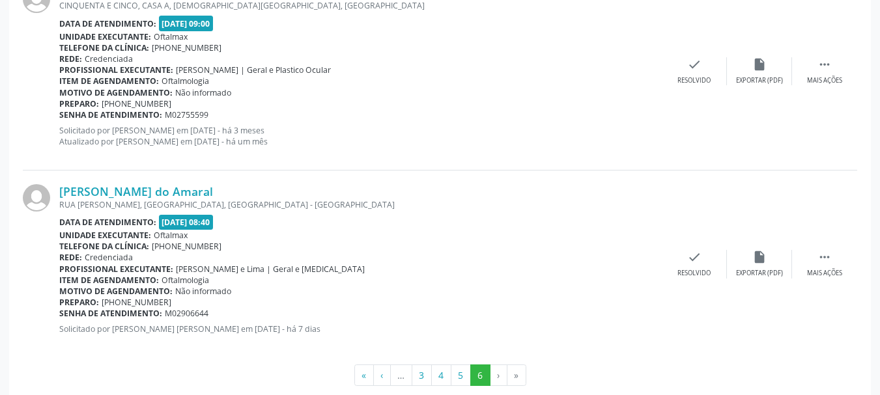
scroll to position [2818, 0]
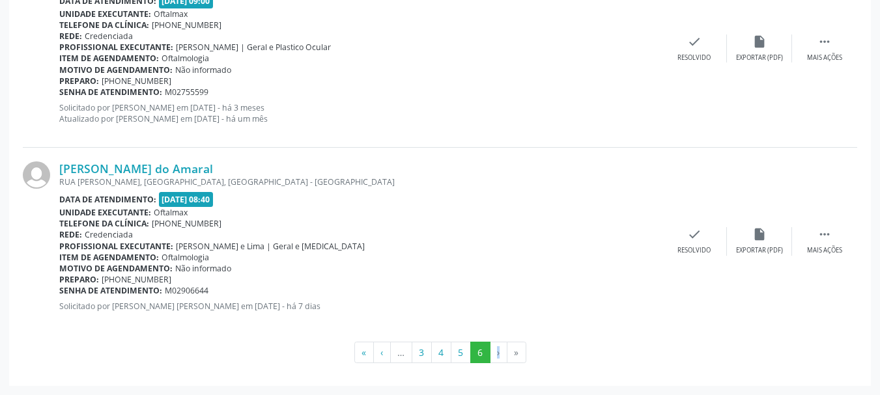
click at [499, 360] on li "›" at bounding box center [498, 353] width 17 height 22
drag, startPoint x: 499, startPoint y: 360, endPoint x: 461, endPoint y: 293, distance: 77.3
click at [499, 357] on li "›" at bounding box center [498, 353] width 17 height 22
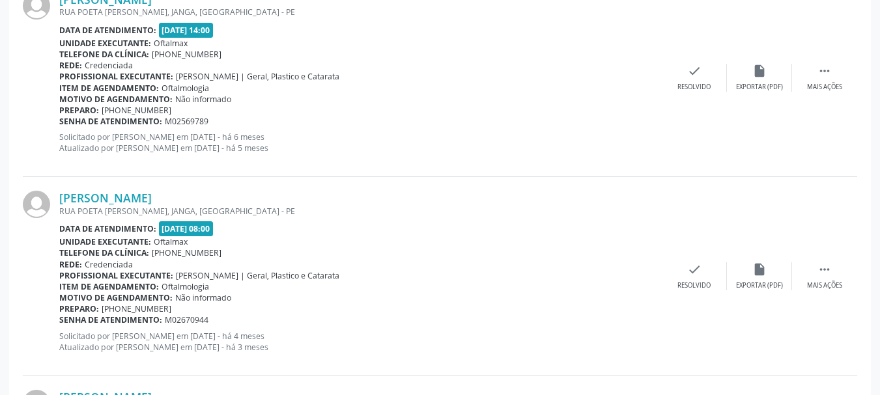
scroll to position [2166, 0]
